Goal: Information Seeking & Learning: Learn about a topic

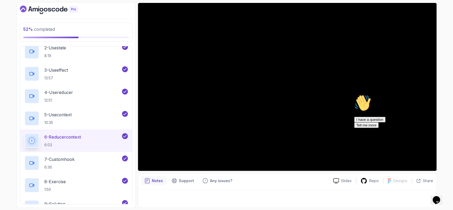
click at [96, 143] on div "6 - Reducercontext 6:03" at bounding box center [72, 140] width 97 height 15
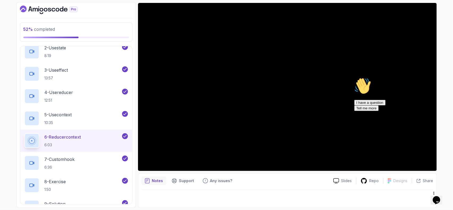
click at [361, 111] on div "Hi! How can we help? I have a question Tell me more" at bounding box center [402, 93] width 96 height 33
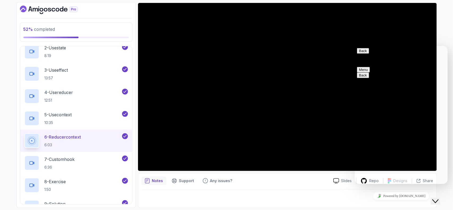
click at [370, 67] on button "Menu" at bounding box center [363, 70] width 13 height 6
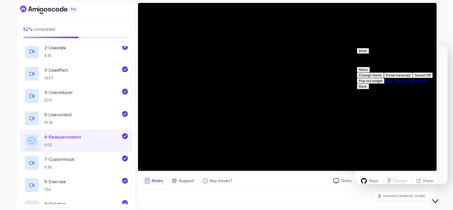
click at [440, 198] on button "Close Chat This icon closes the chat window." at bounding box center [436, 201] width 10 height 7
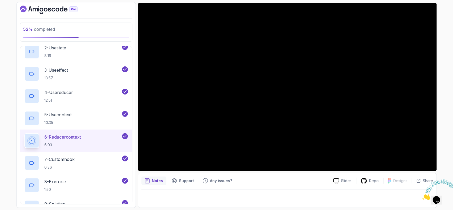
click at [422, 196] on icon "Close" at bounding box center [422, 198] width 0 height 5
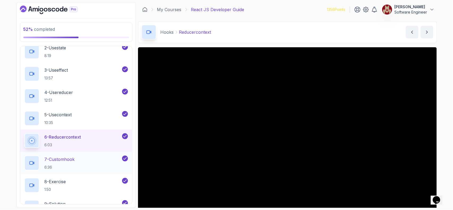
click at [75, 159] on p "7 - Customhook" at bounding box center [60, 159] width 30 height 6
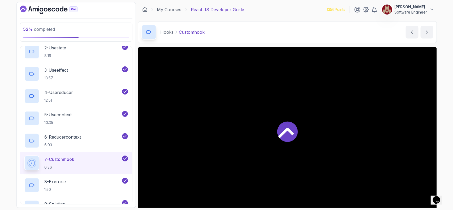
click at [75, 159] on p "7 - Customhook" at bounding box center [60, 159] width 30 height 6
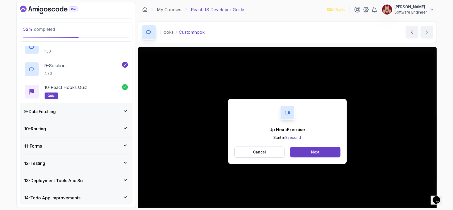
scroll to position [325, 0]
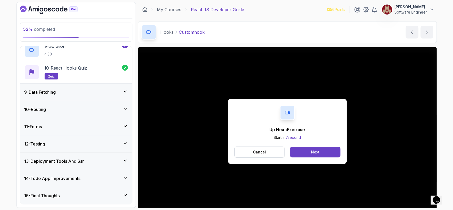
click at [76, 93] on div "9 - Data Fetching" at bounding box center [76, 92] width 104 height 6
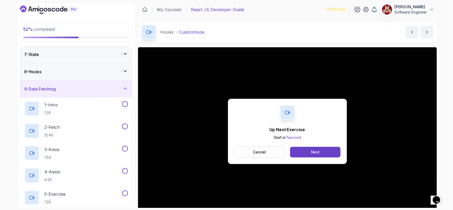
scroll to position [104, 0]
